Goal: Transaction & Acquisition: Purchase product/service

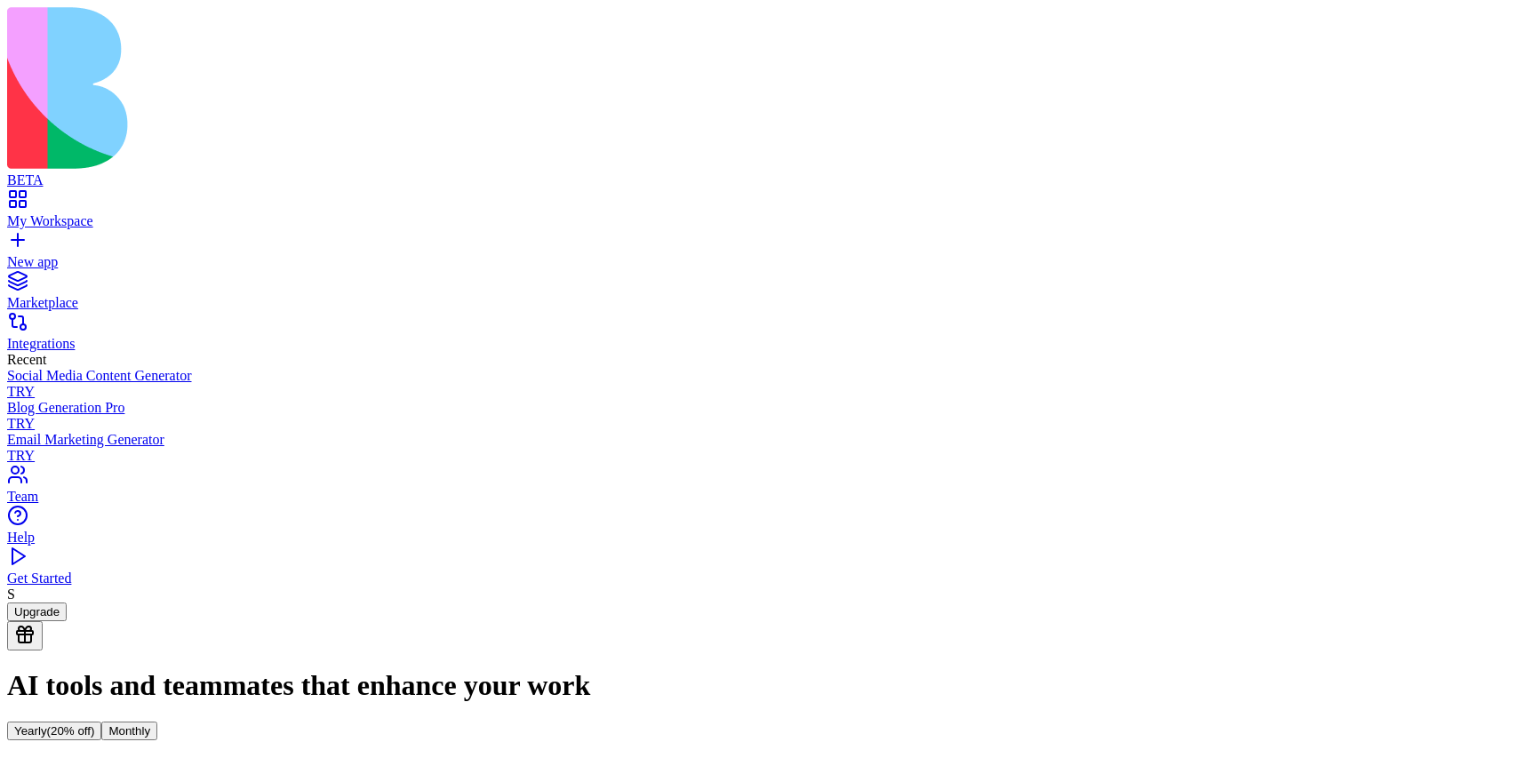
click at [157, 722] on button "Monthly" at bounding box center [129, 731] width 56 height 19
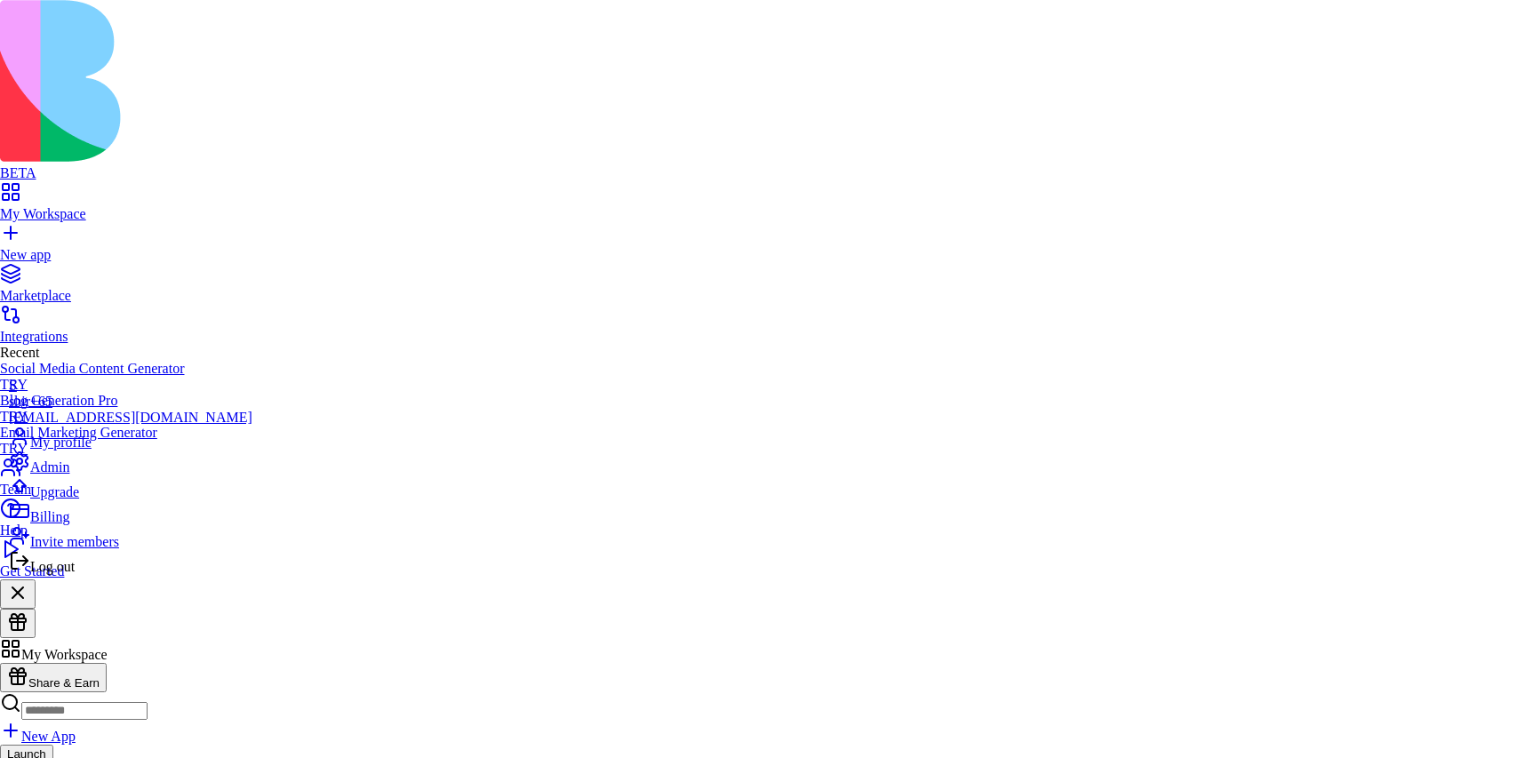
click at [84, 525] on div "Billing" at bounding box center [131, 512] width 244 height 25
click at [108, 500] on div "Upgrade" at bounding box center [131, 488] width 244 height 25
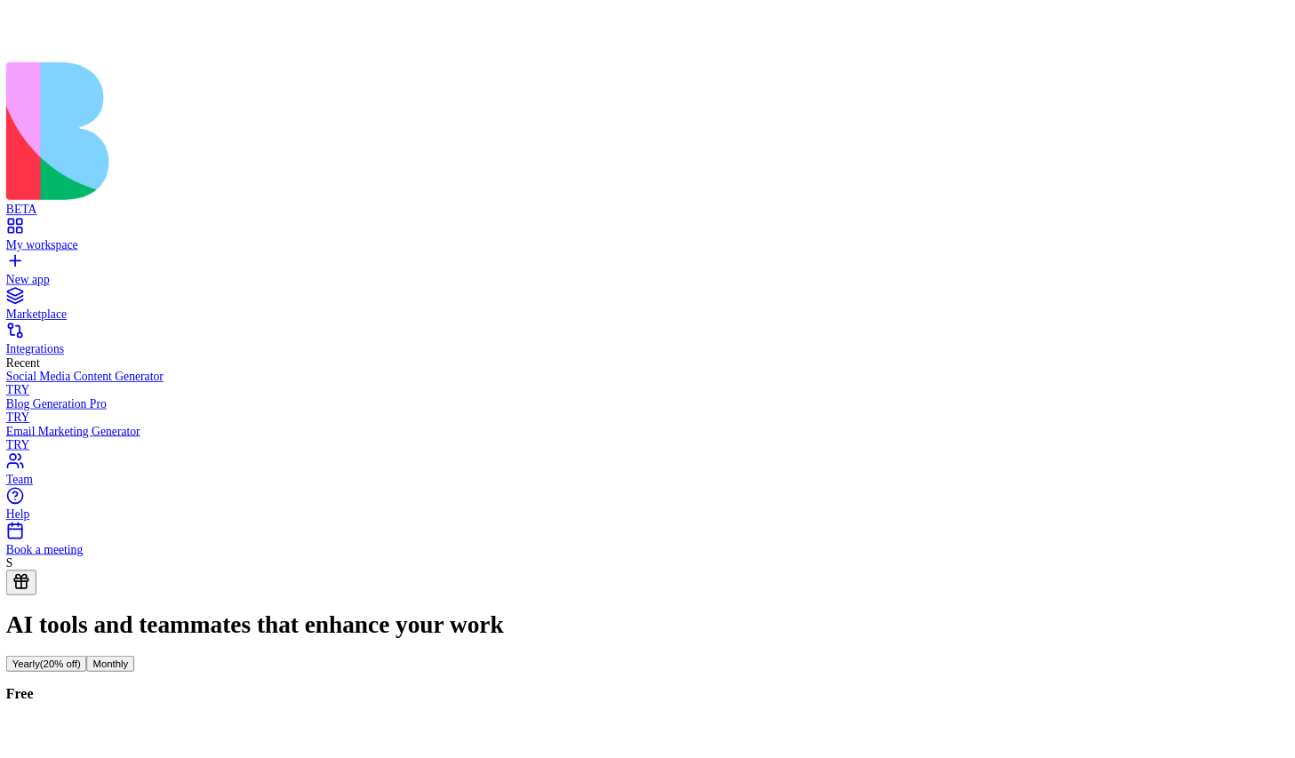
scroll to position [12, 0]
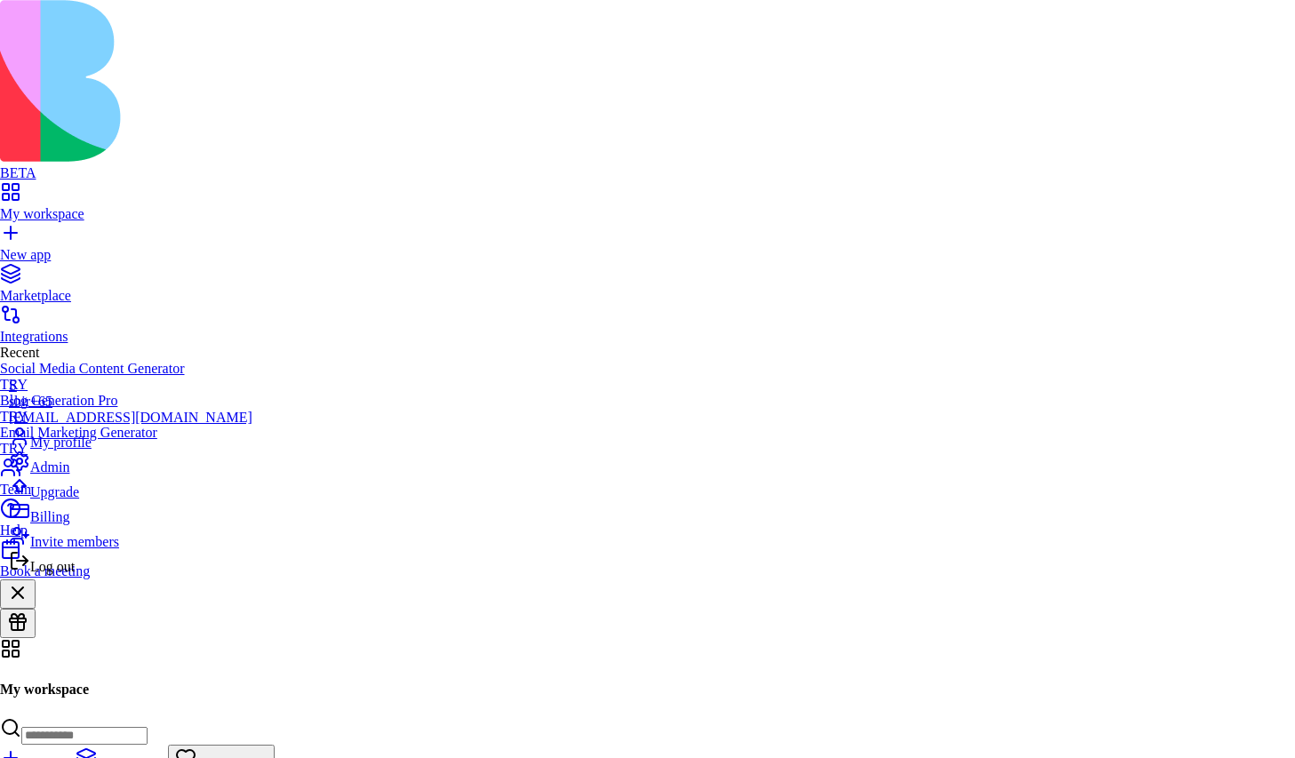
click at [69, 524] on span "Billing" at bounding box center [49, 516] width 39 height 15
click at [86, 525] on div "Billing" at bounding box center [131, 512] width 244 height 25
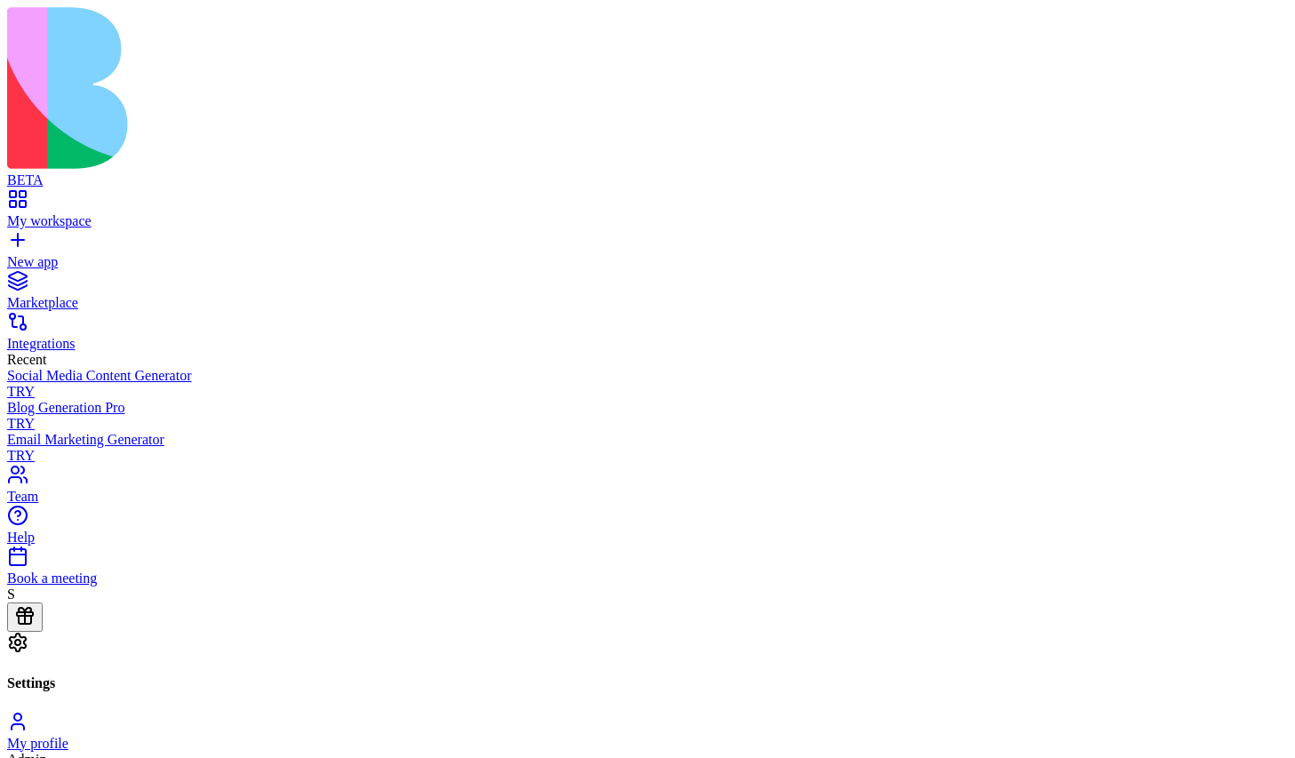
drag, startPoint x: 1294, startPoint y: 61, endPoint x: 1165, endPoint y: 68, distance: 129.0
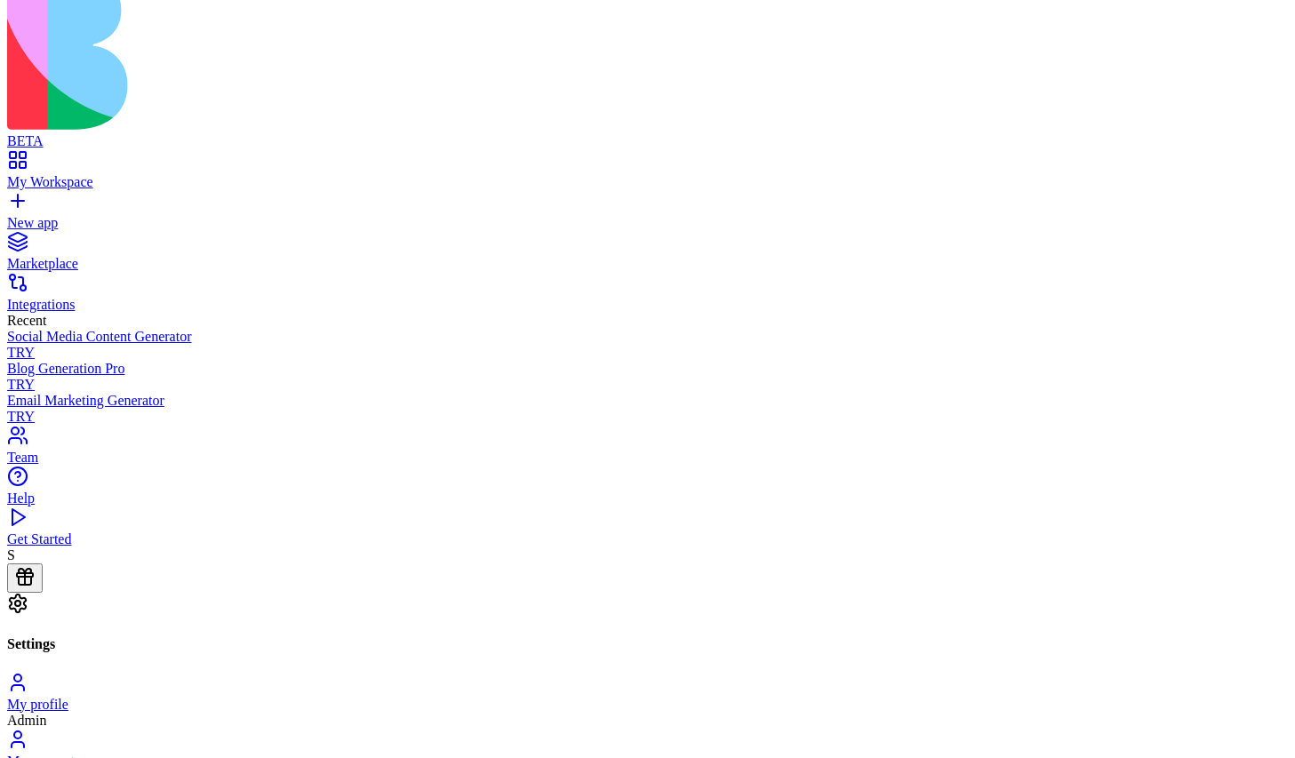
scroll to position [40, 0]
click at [325, 753] on div "My account" at bounding box center [647, 761] width 1281 height 16
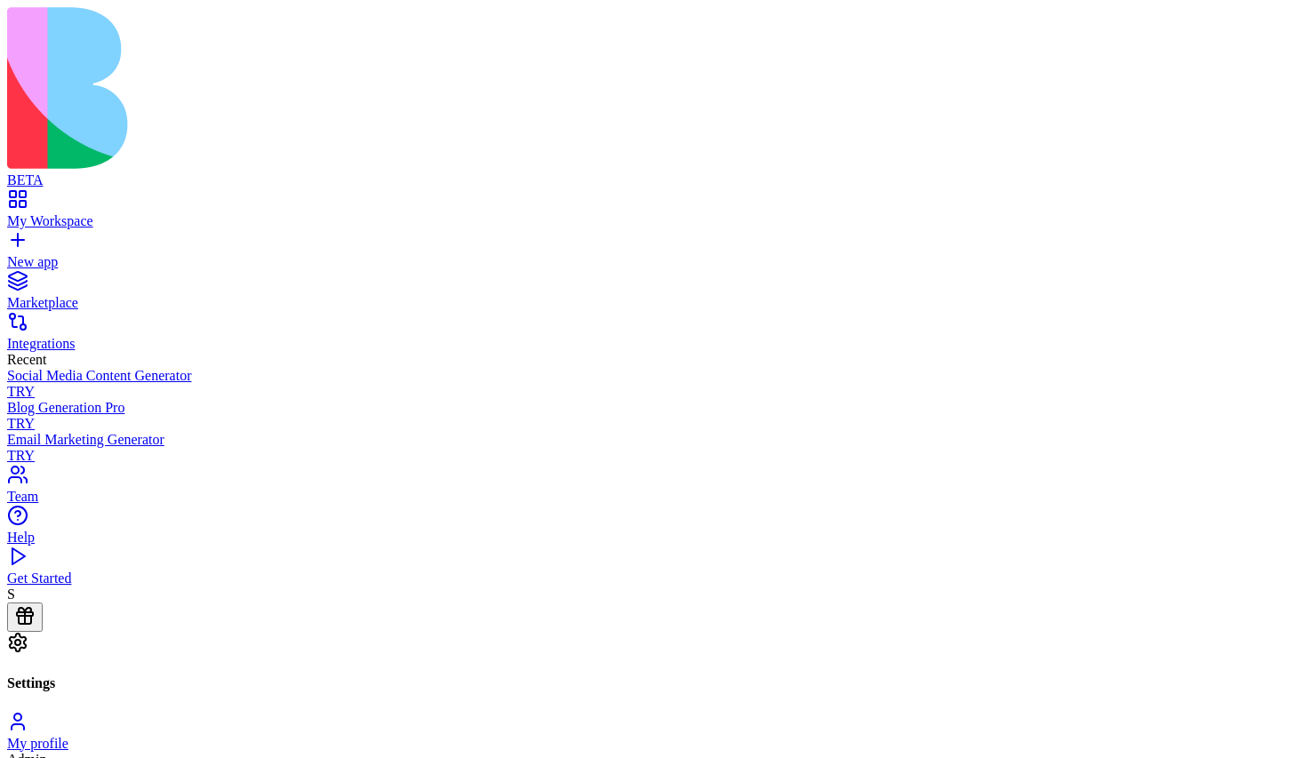
click at [92, 254] on div "New app" at bounding box center [647, 262] width 1281 height 16
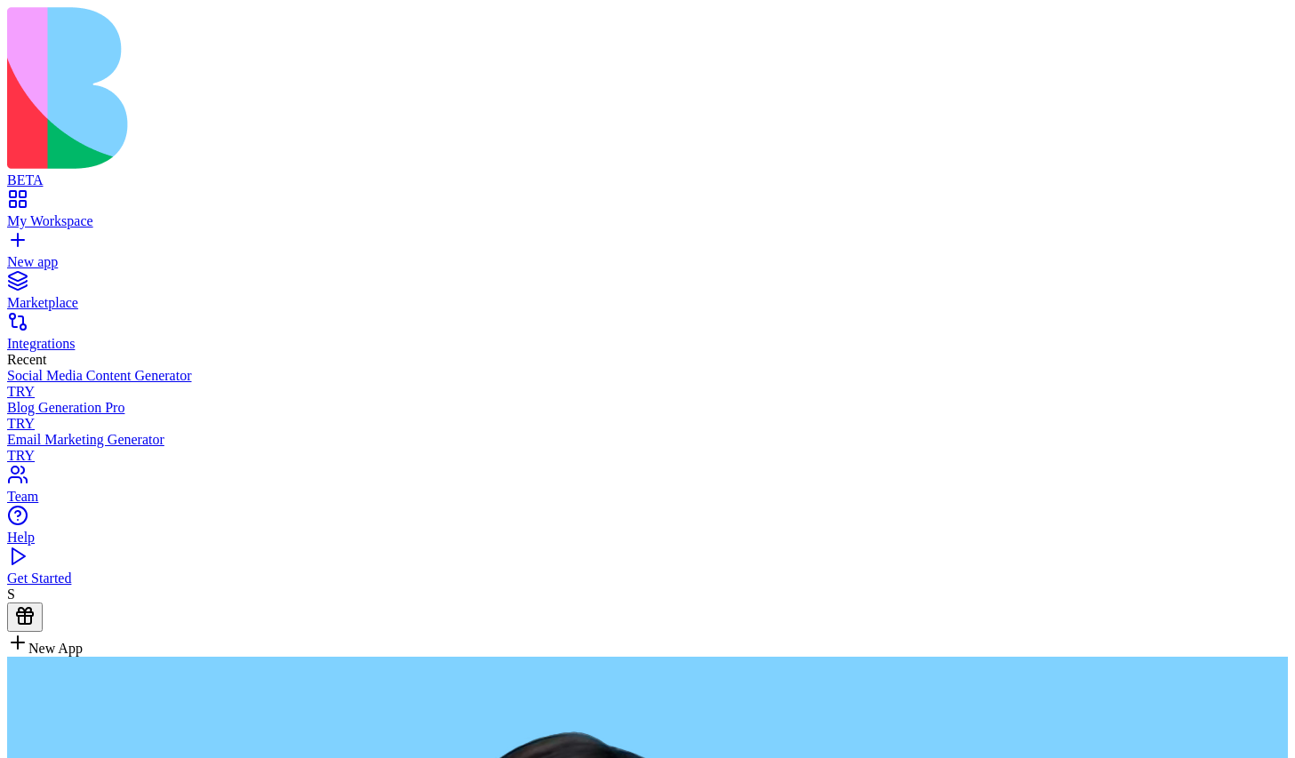
type textarea "*"
type textarea "**********"
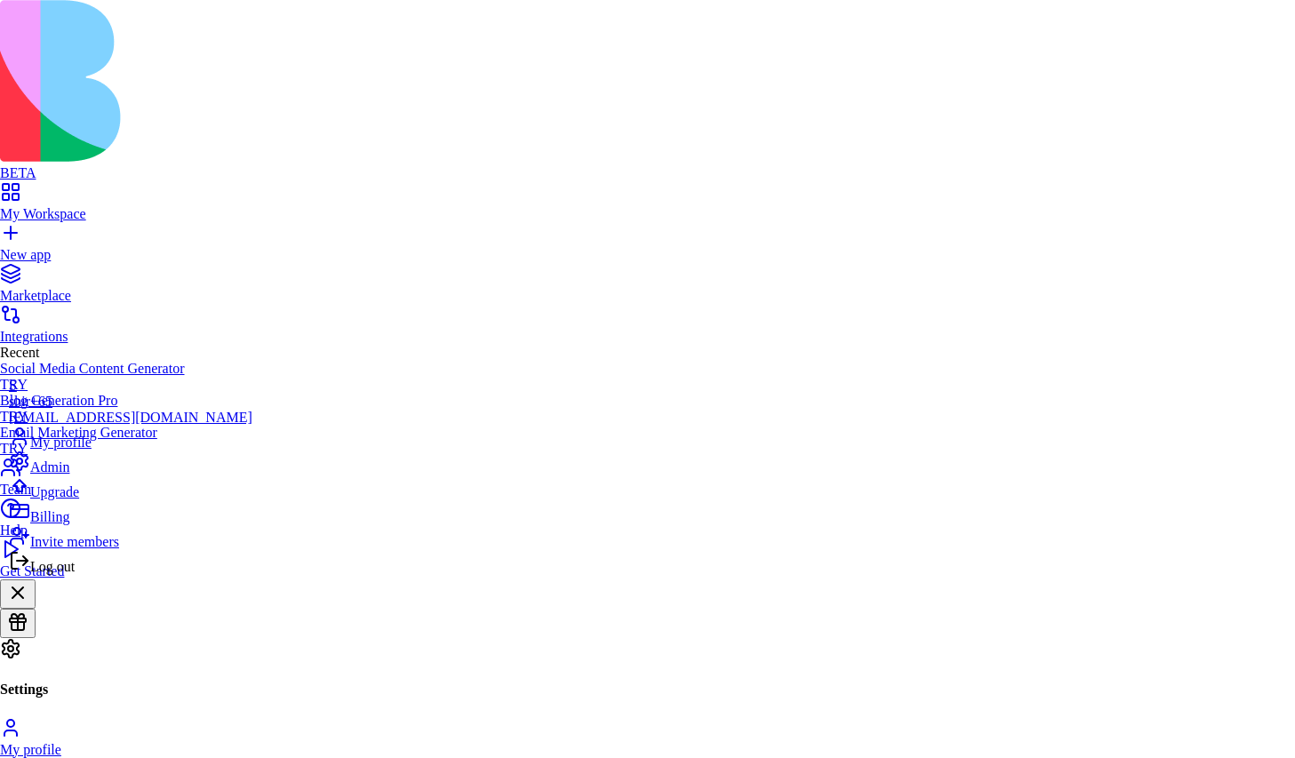
click at [69, 524] on span "Billing" at bounding box center [49, 516] width 39 height 15
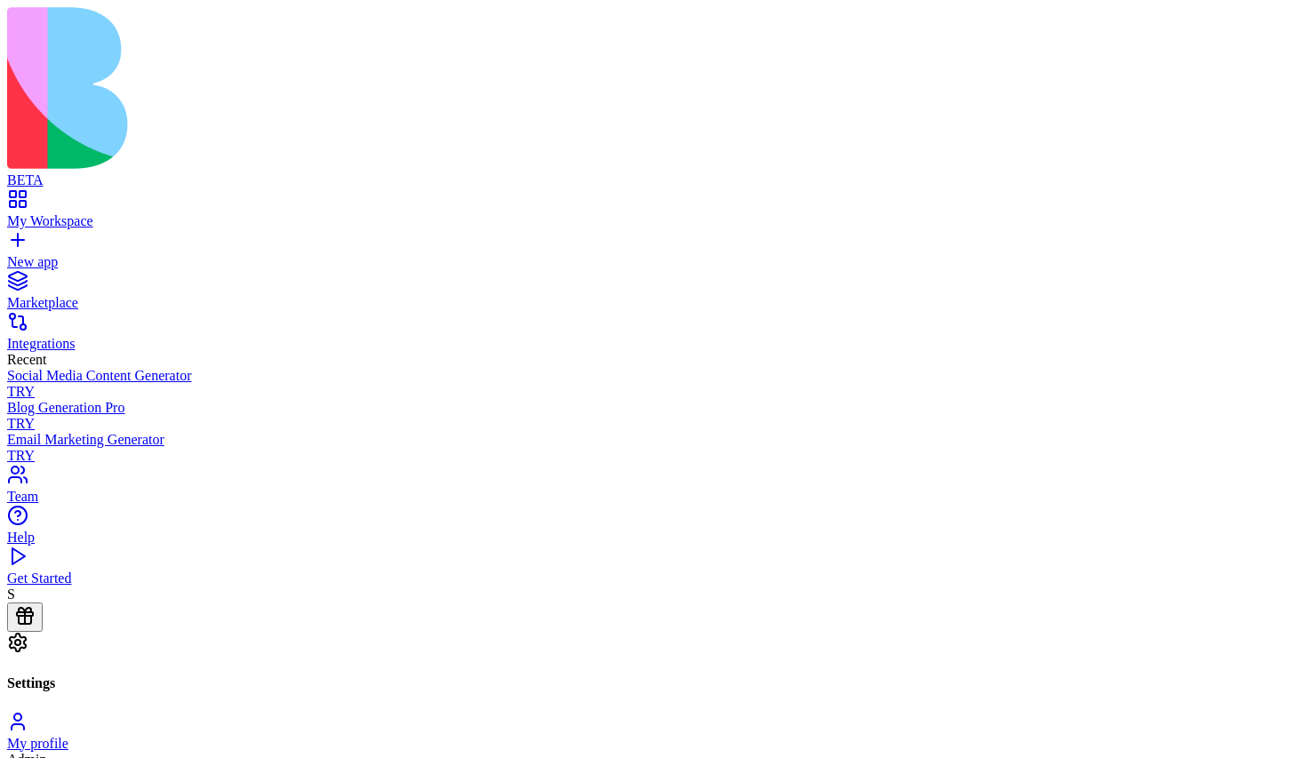
click at [88, 254] on div "New app" at bounding box center [647, 262] width 1281 height 16
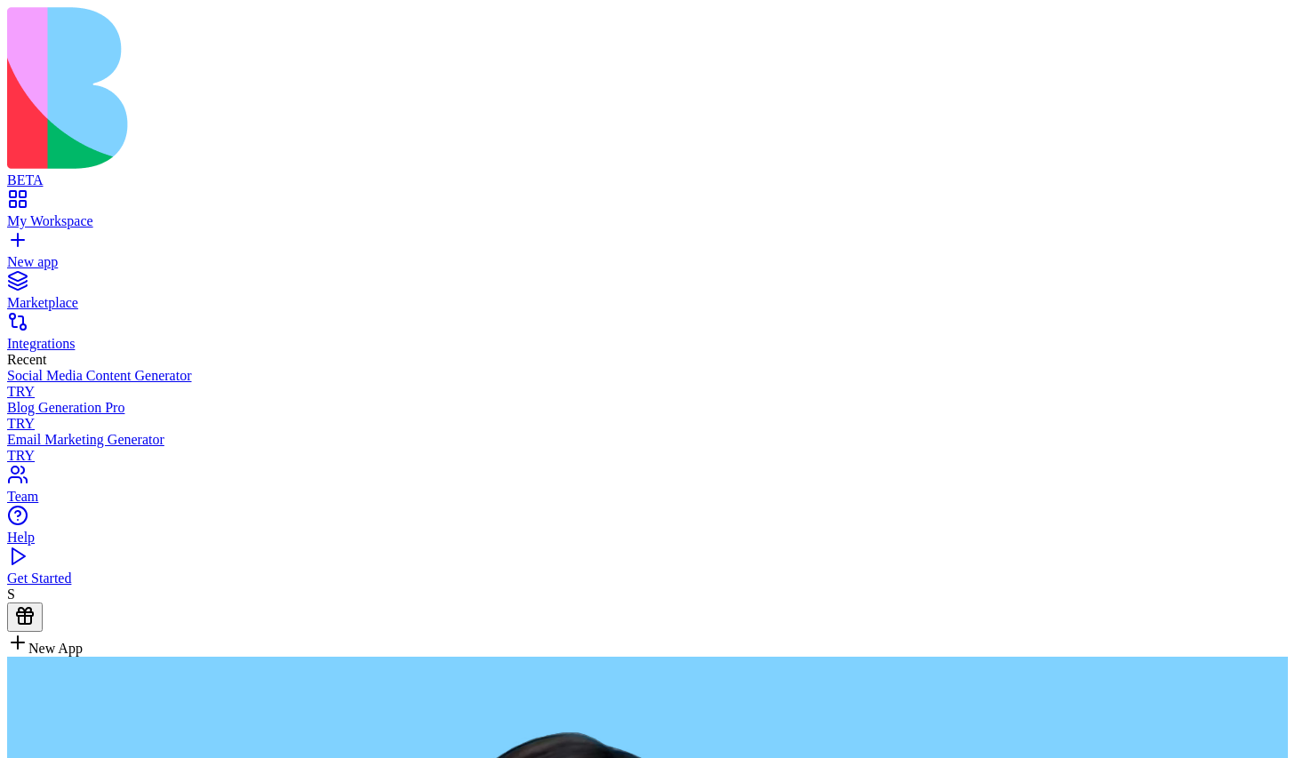
type textarea "**********"
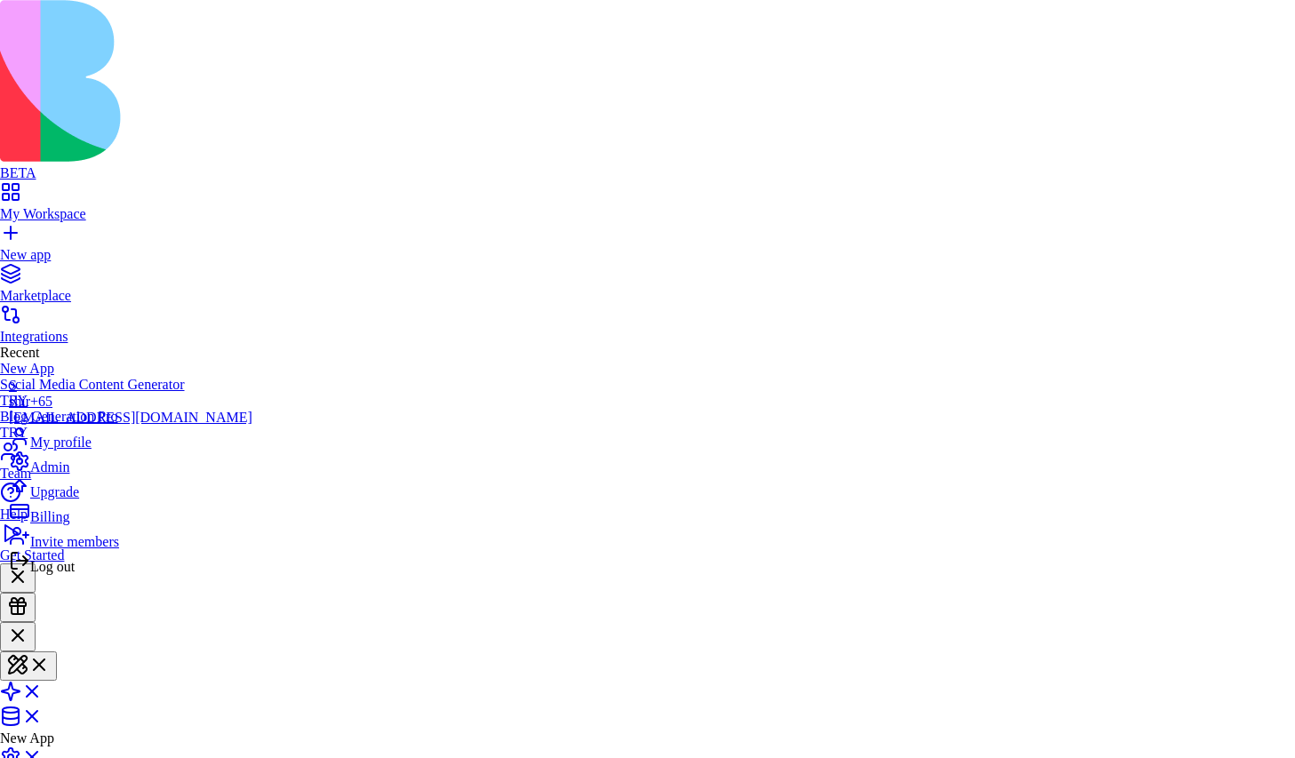
click at [69, 524] on span "Billing" at bounding box center [49, 516] width 39 height 15
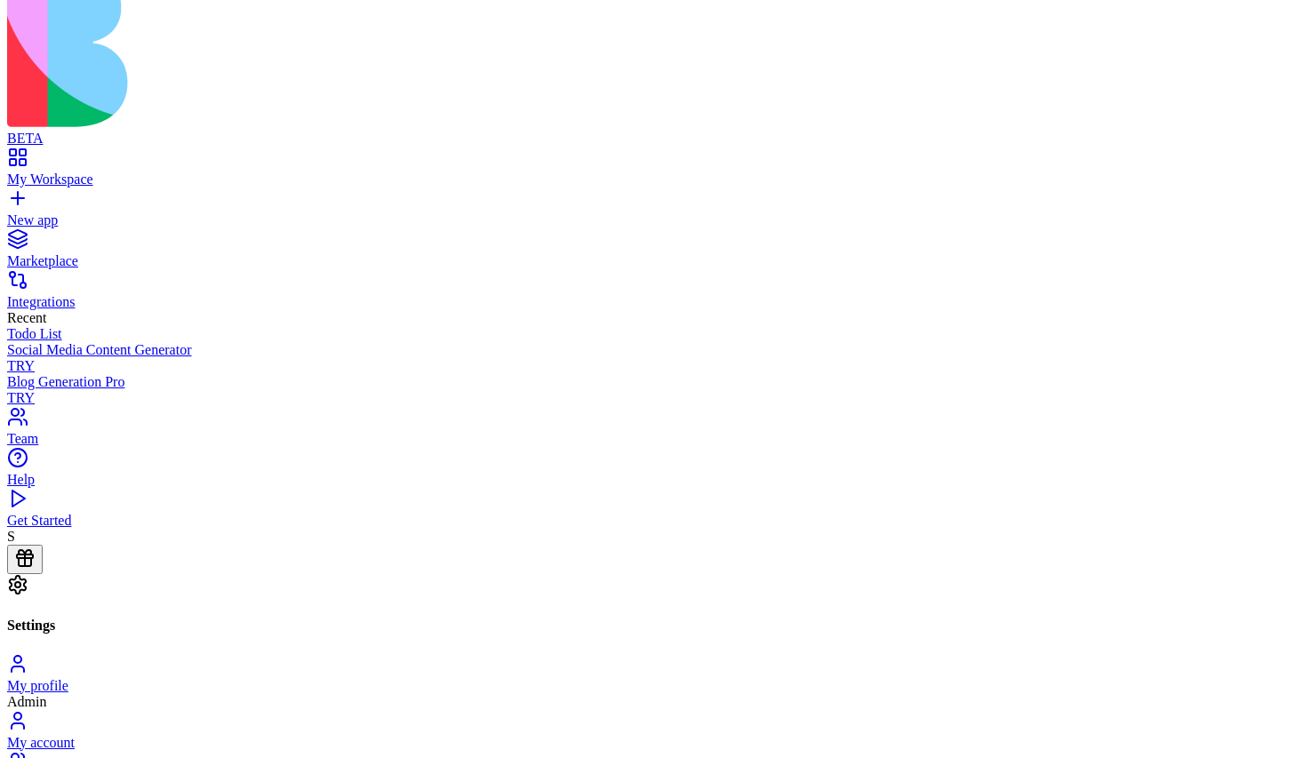
scroll to position [15, 0]
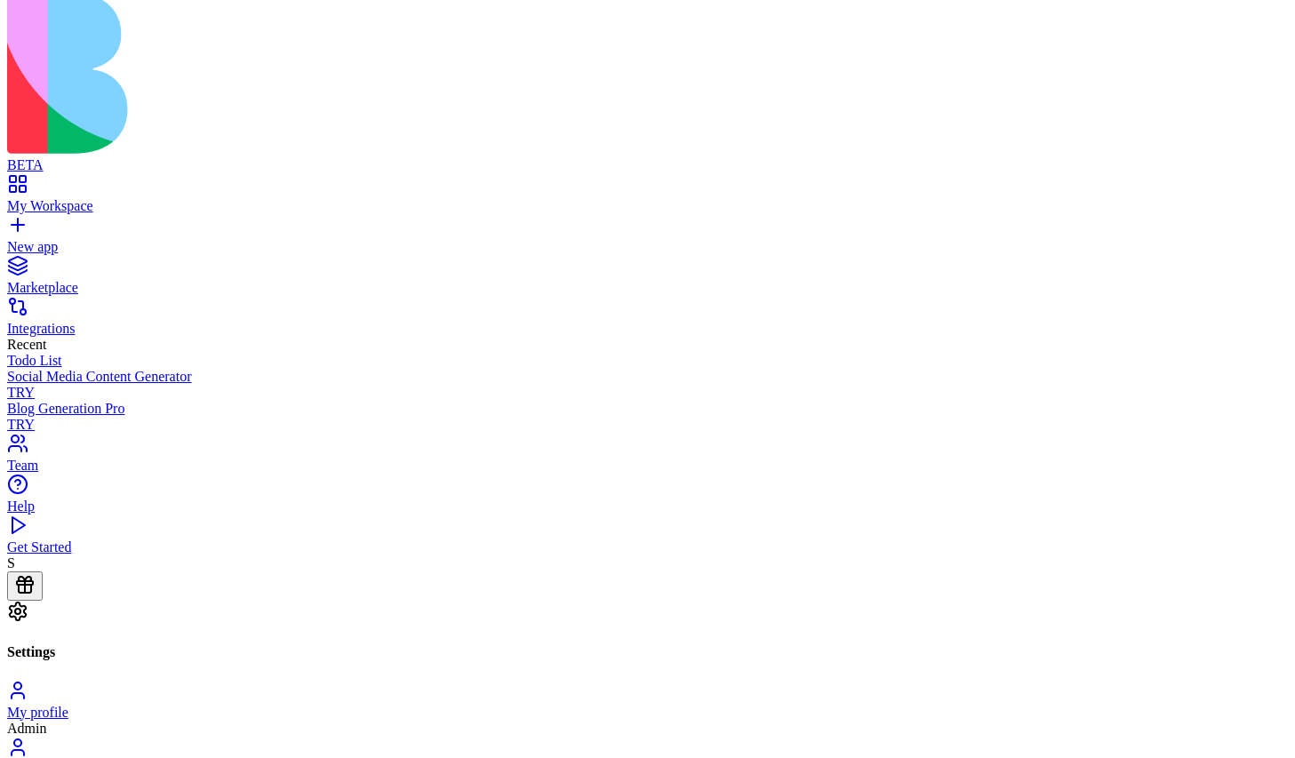
click at [77, 198] on div "My Workspace" at bounding box center [647, 206] width 1281 height 16
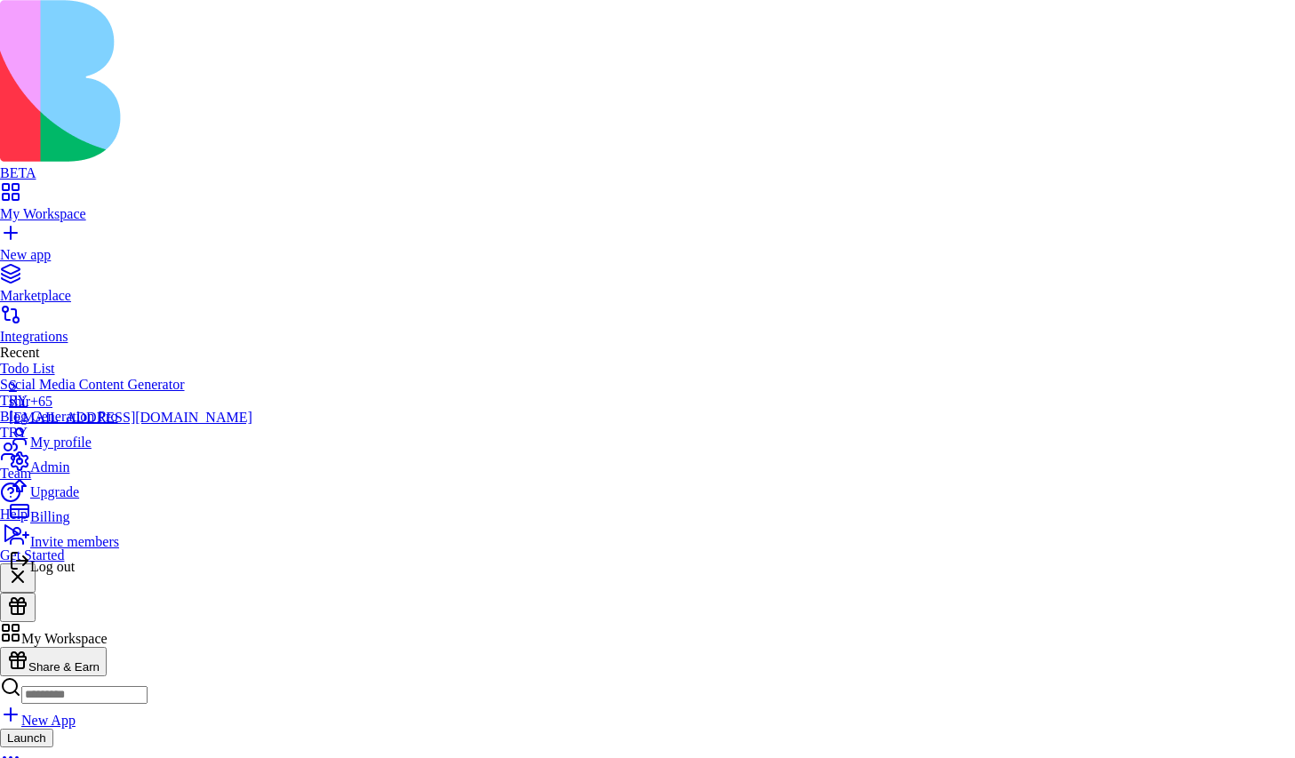
click at [69, 524] on span "Billing" at bounding box center [49, 516] width 39 height 15
